Goal: Information Seeking & Learning: Learn about a topic

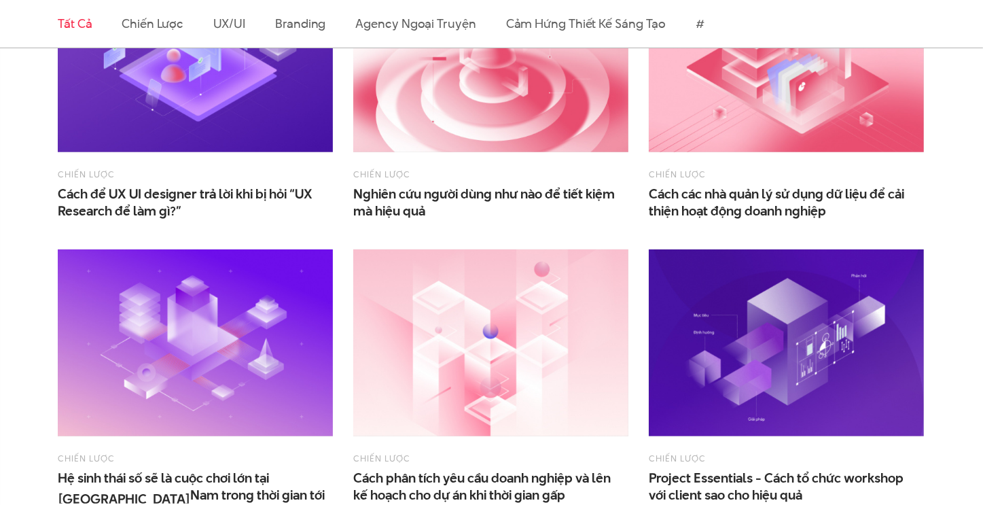
scroll to position [543, 0]
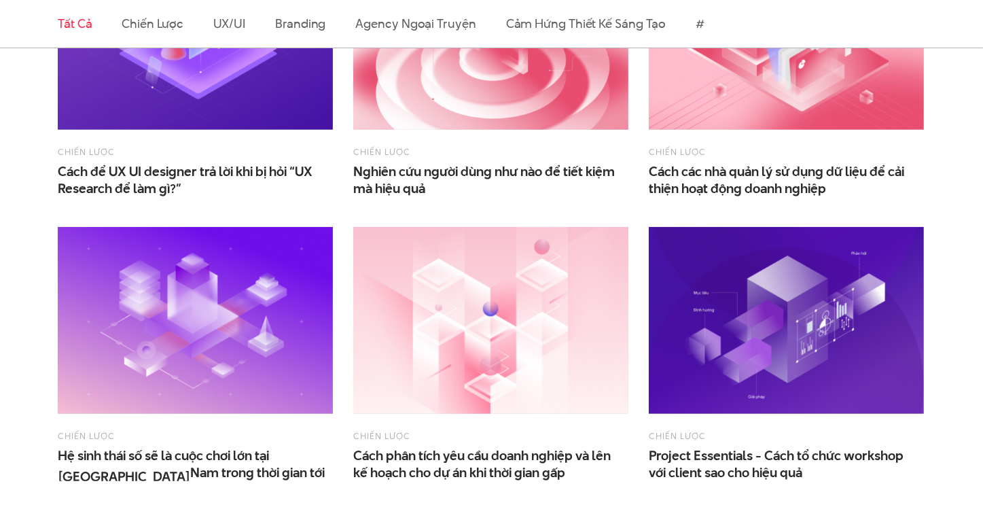
click at [160, 119] on img at bounding box center [195, 36] width 275 height 187
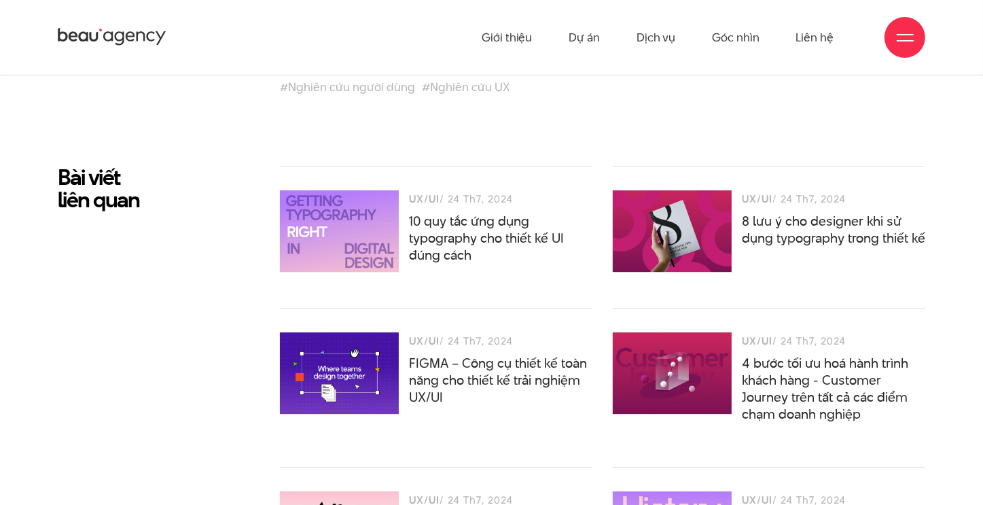
scroll to position [3600, 0]
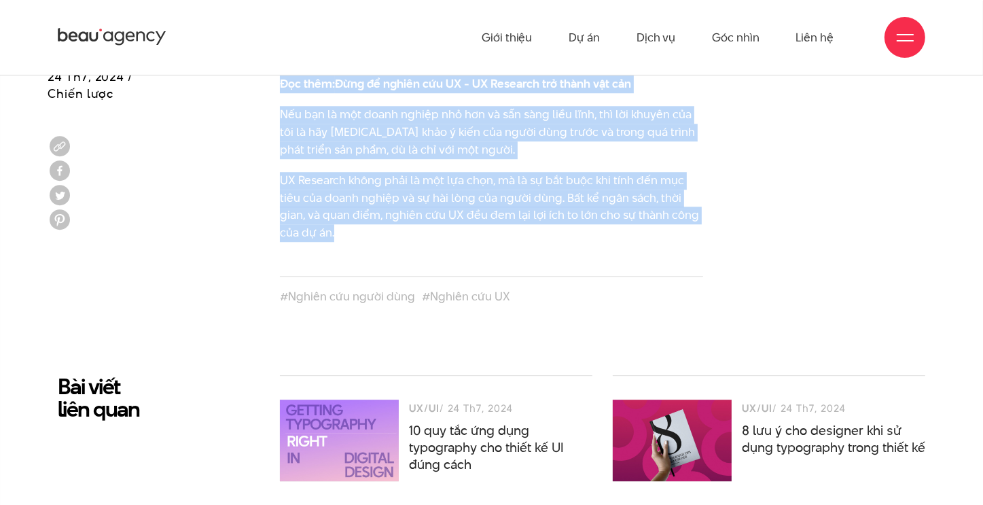
drag, startPoint x: 279, startPoint y: 246, endPoint x: 596, endPoint y: 236, distance: 317.4
copy div "UX Research là một quy trình thiết yếu để đảm bảo chất lượng sản phẩm phù hợp n…"
